Goal: Navigation & Orientation: Find specific page/section

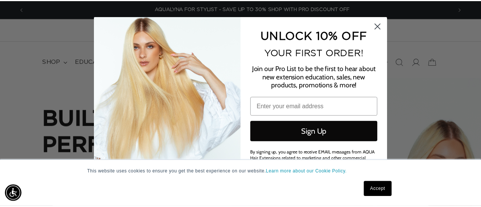
scroll to position [0, 865]
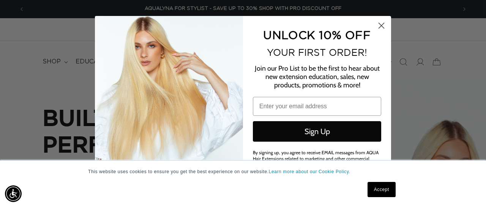
click at [380, 28] on circle "Close dialog" at bounding box center [381, 25] width 13 height 13
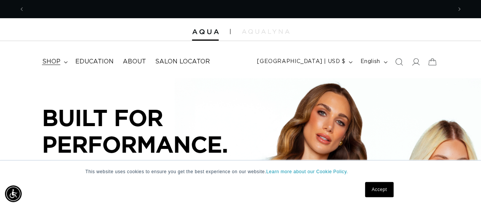
scroll to position [0, 0]
click at [56, 61] on span "shop" at bounding box center [51, 62] width 18 height 8
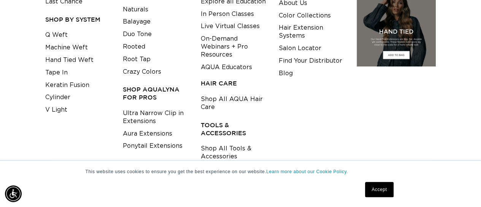
scroll to position [0, 853]
click at [235, 152] on link "Shop All Tools & Accessories" at bounding box center [234, 152] width 66 height 21
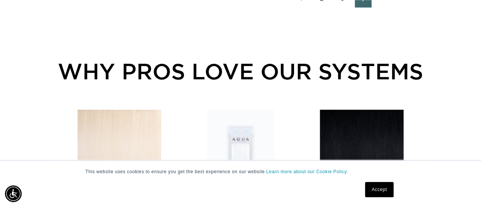
scroll to position [1178, 0]
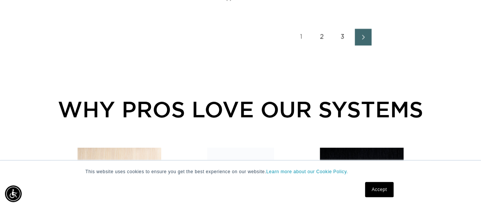
click at [326, 38] on link "2" at bounding box center [321, 37] width 17 height 17
